Goal: Find specific page/section: Find specific page/section

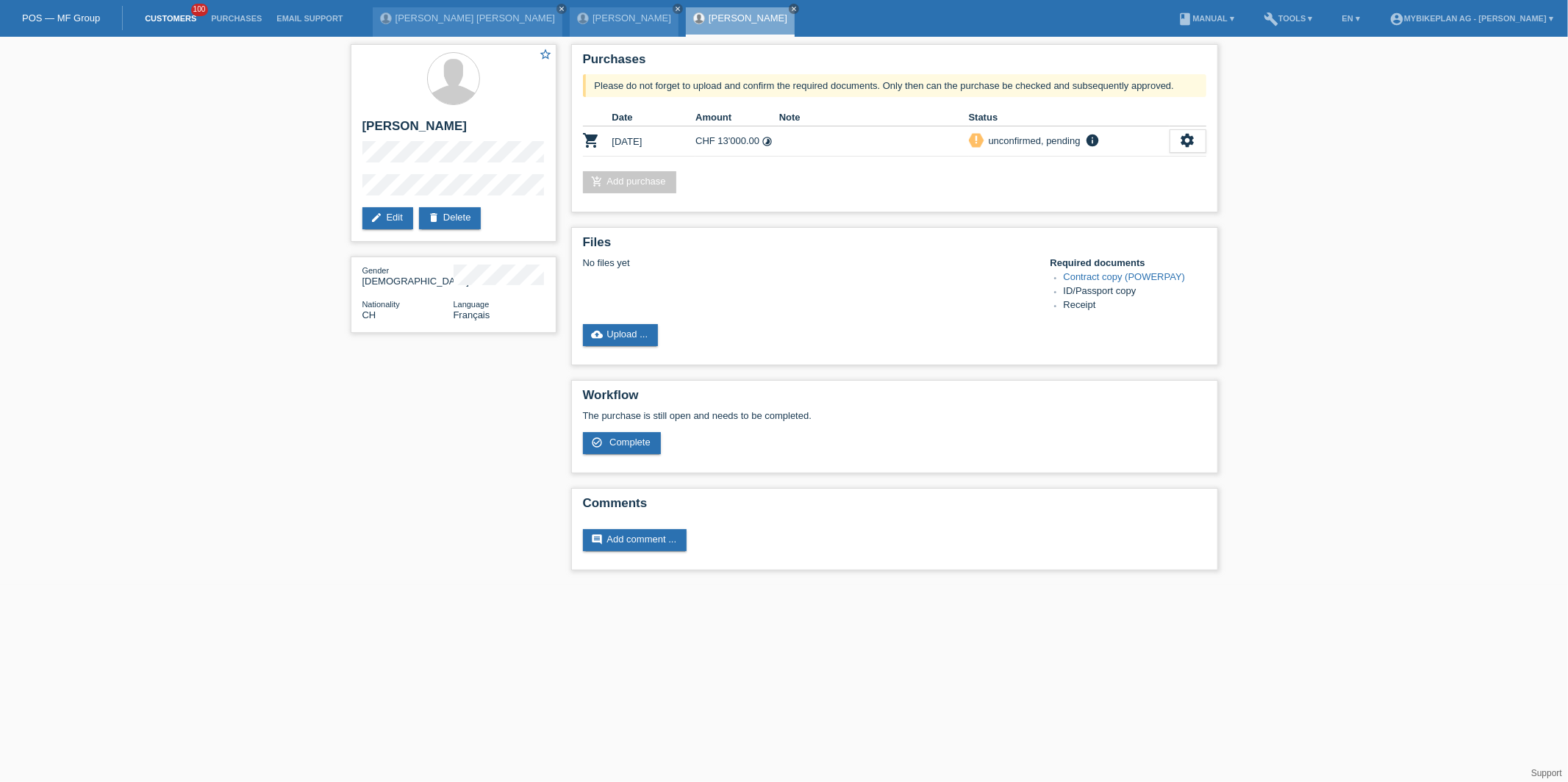
click at [175, 18] on link "Customers" at bounding box center [170, 18] width 66 height 9
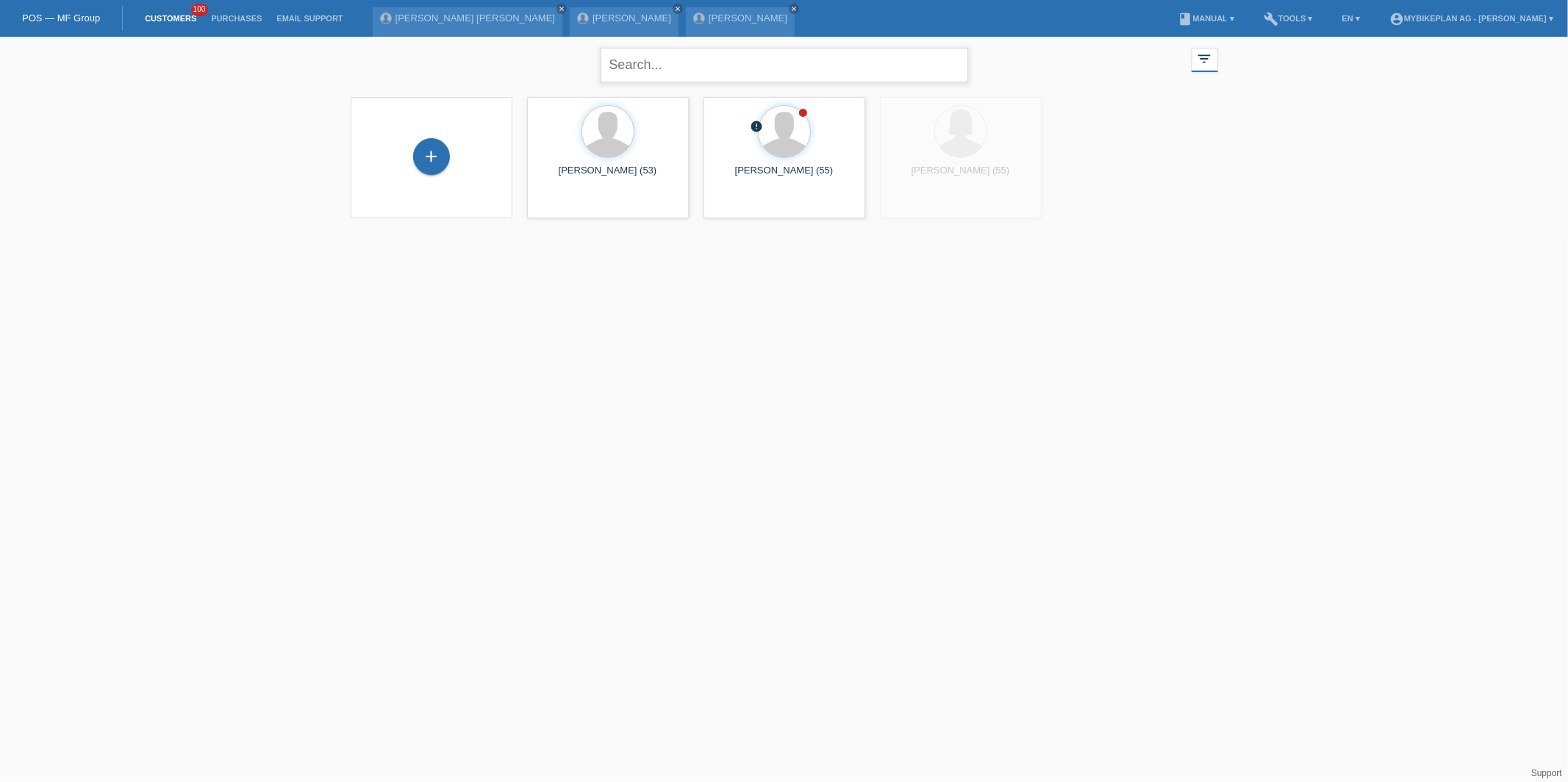
click at [646, 71] on input "text" at bounding box center [784, 65] width 367 height 34
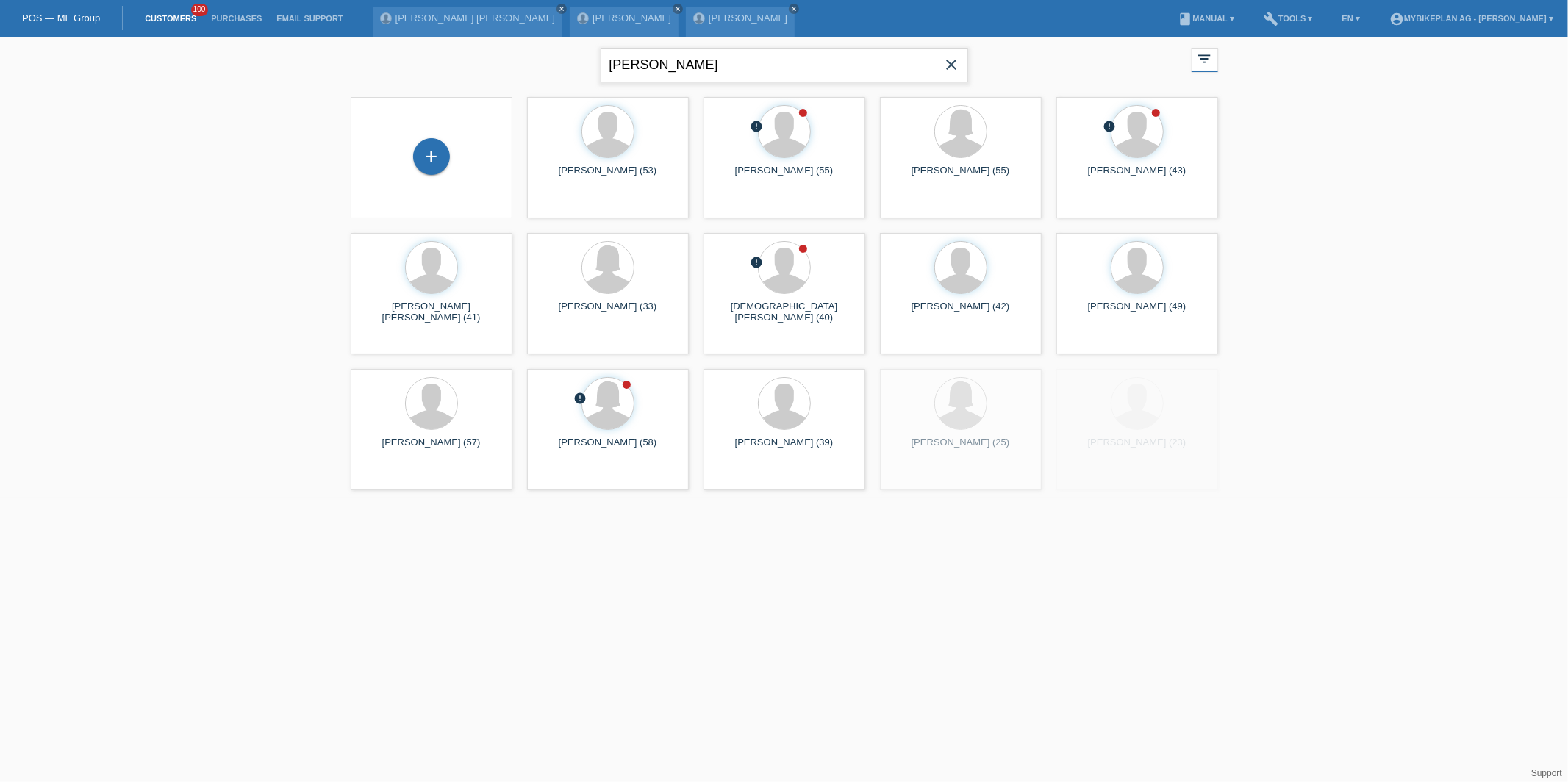
type input "[PERSON_NAME]"
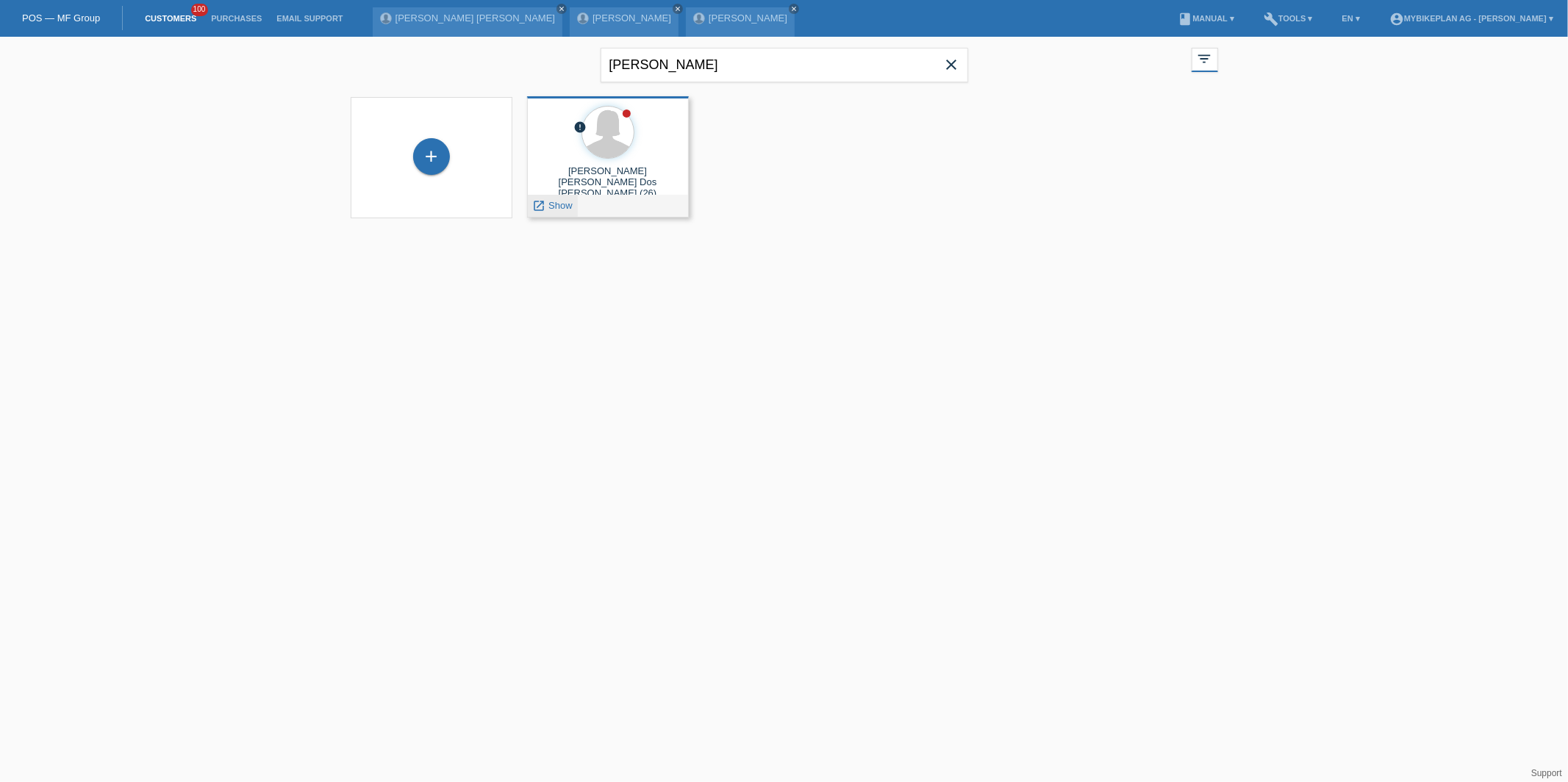
click at [559, 205] on span "Show" at bounding box center [561, 205] width 25 height 11
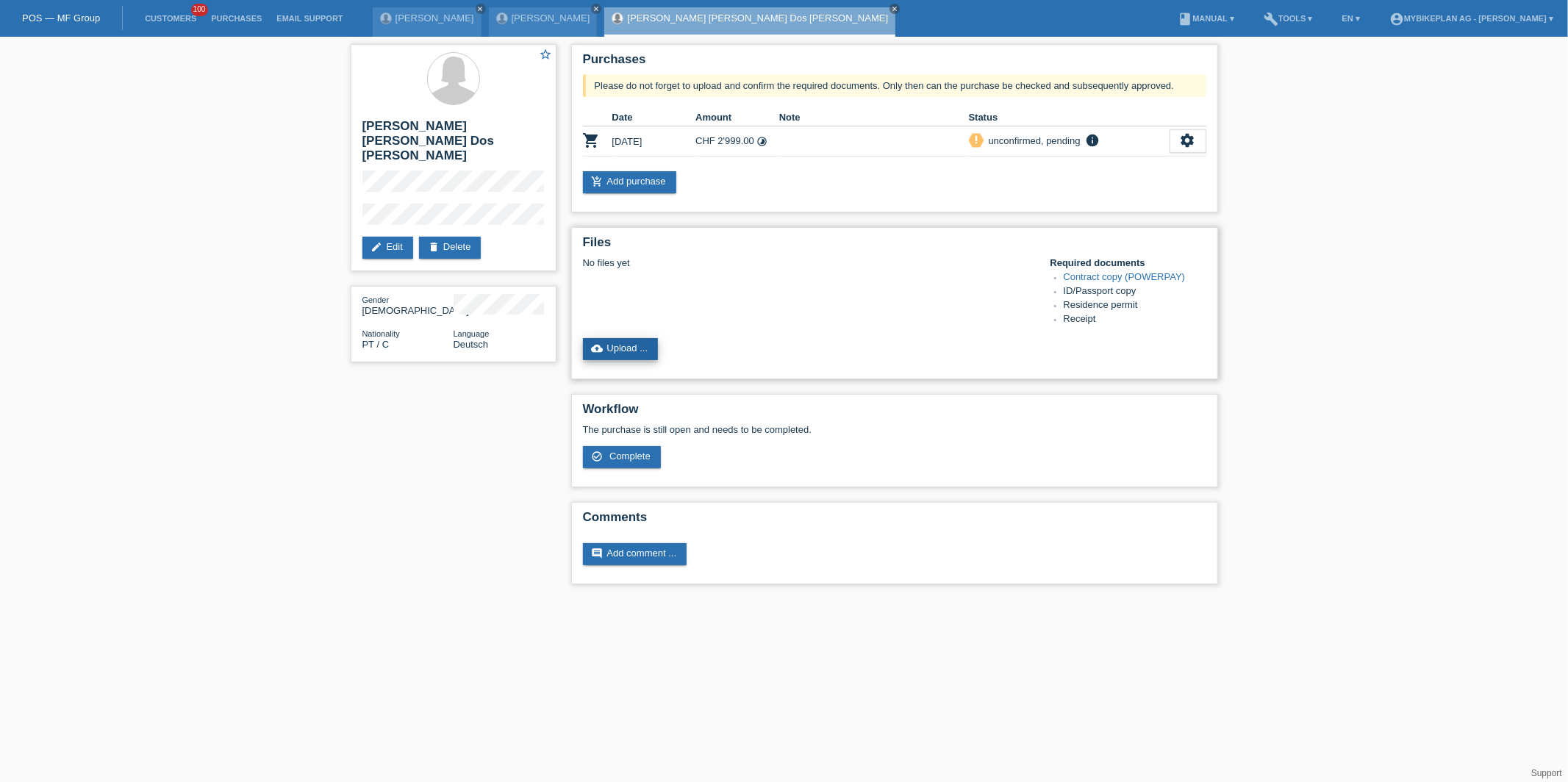
click at [619, 338] on link "cloud_upload Upload ..." at bounding box center [621, 349] width 75 height 22
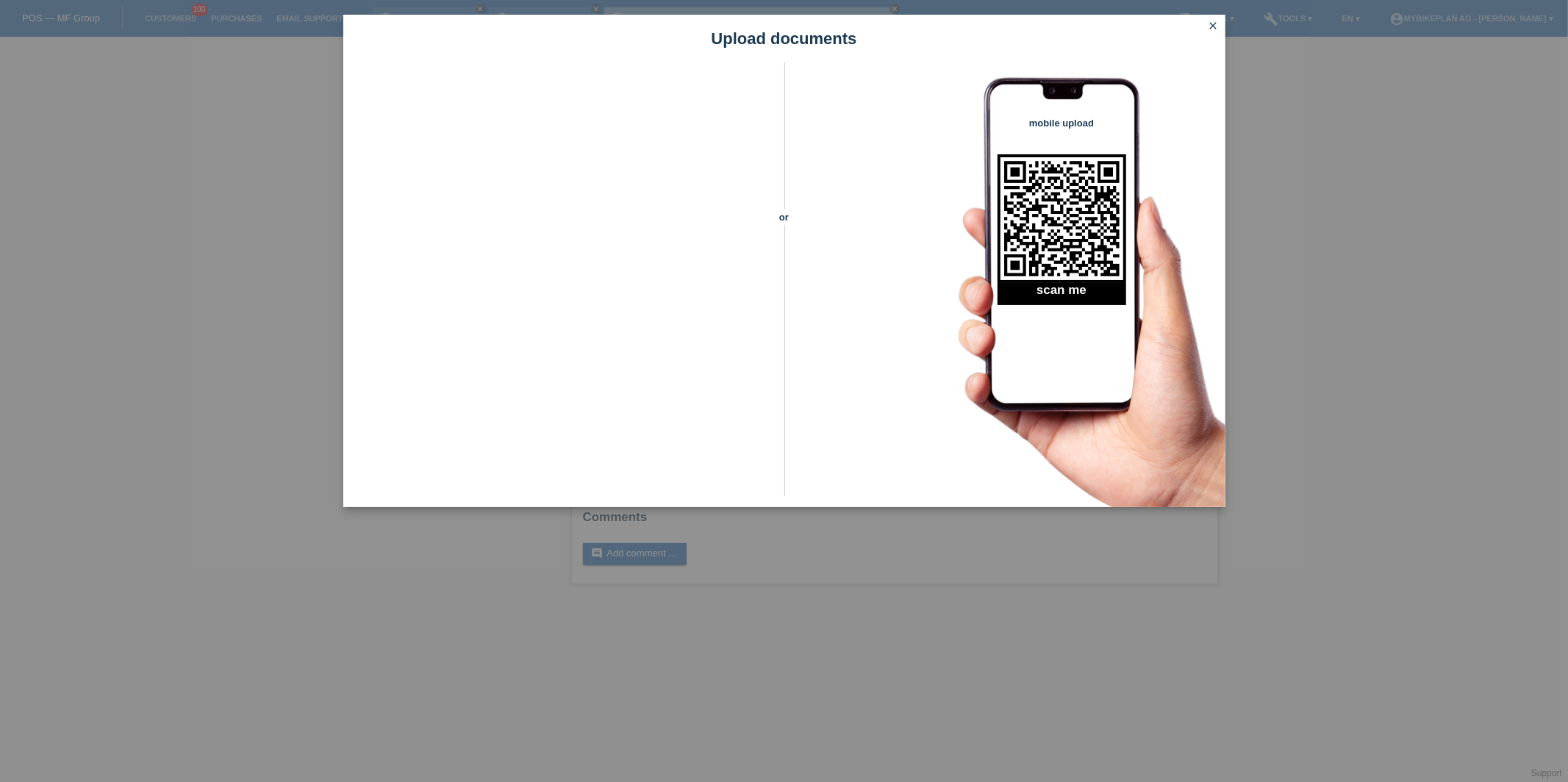
click at [1219, 27] on icon "close" at bounding box center [1213, 25] width 11 height 11
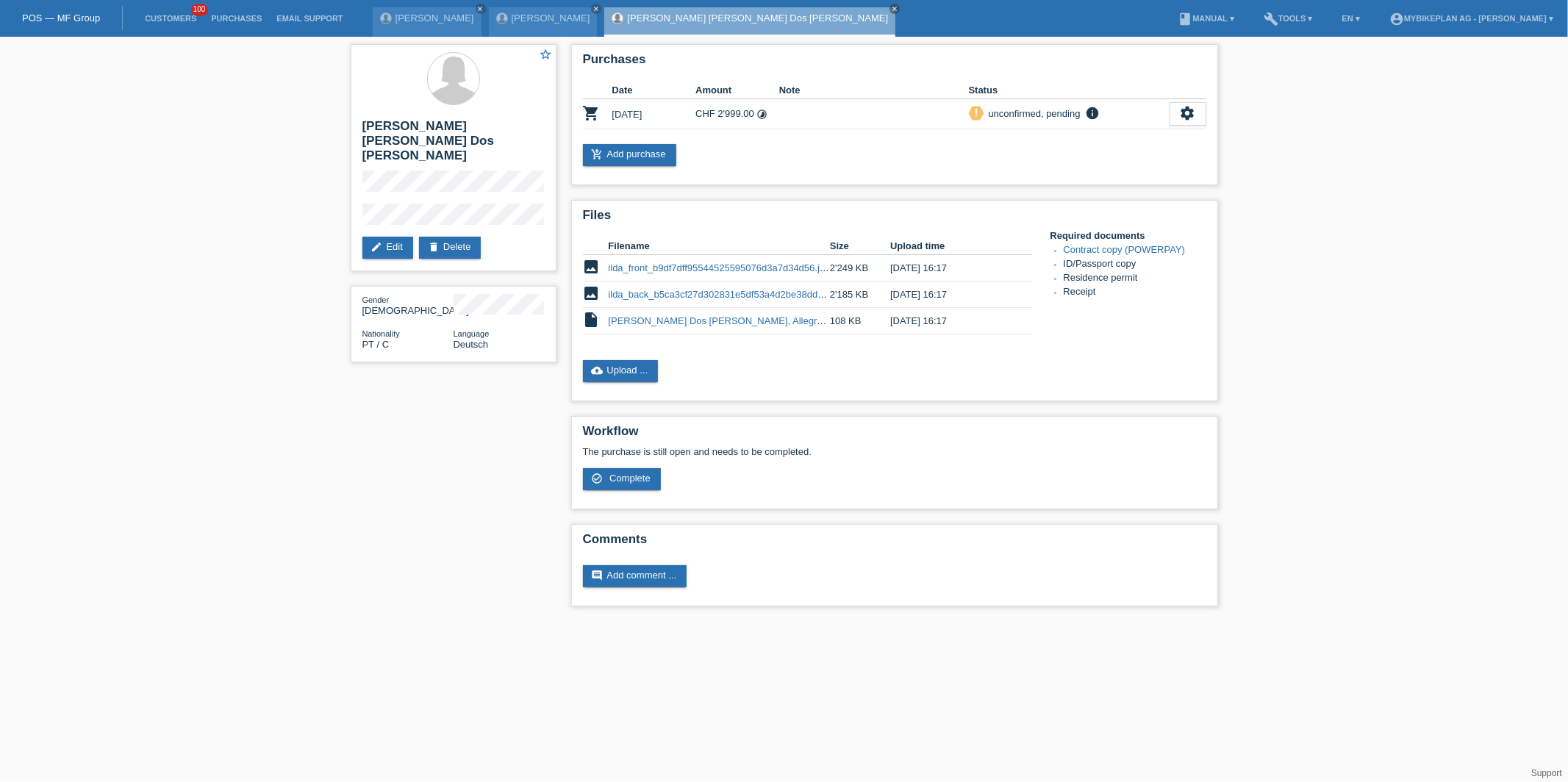
click at [179, 11] on li "Customers 100" at bounding box center [170, 18] width 66 height 38
click at [180, 18] on link "Customers" at bounding box center [170, 18] width 66 height 9
click at [178, 20] on link "Customers" at bounding box center [170, 18] width 66 height 9
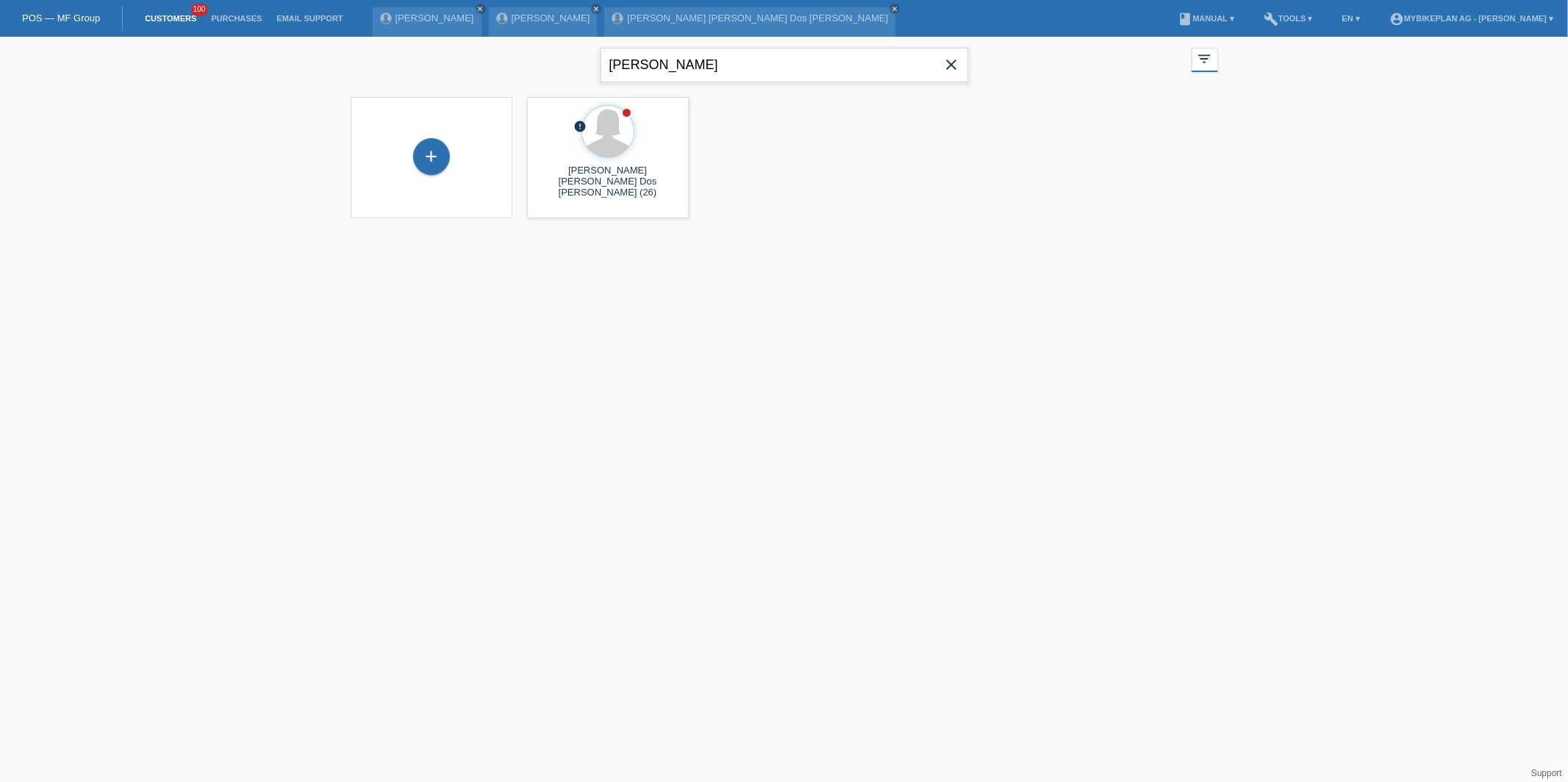
click at [707, 65] on input "[PERSON_NAME]" at bounding box center [784, 65] width 367 height 34
type input "[PERSON_NAME]"
